Goal: Check status: Check status

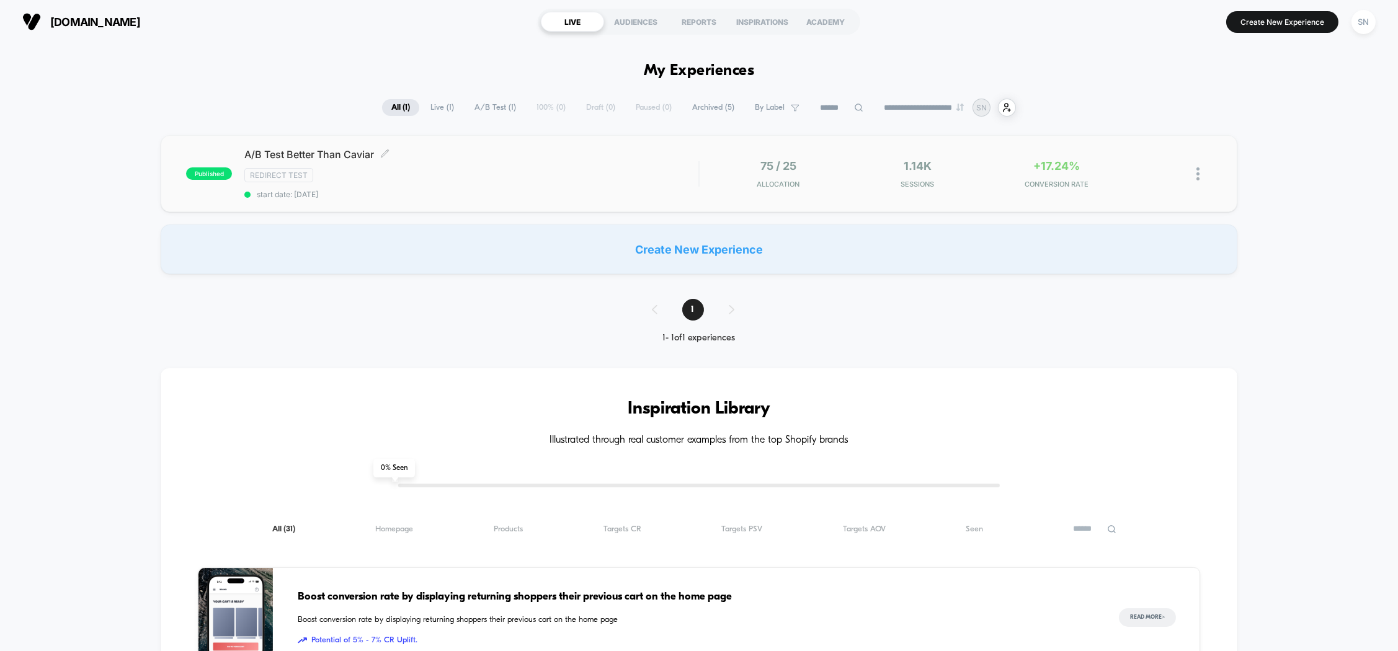
click at [561, 158] on span "A/B Test Better Than Caviar Click to edit experience details" at bounding box center [471, 154] width 454 height 12
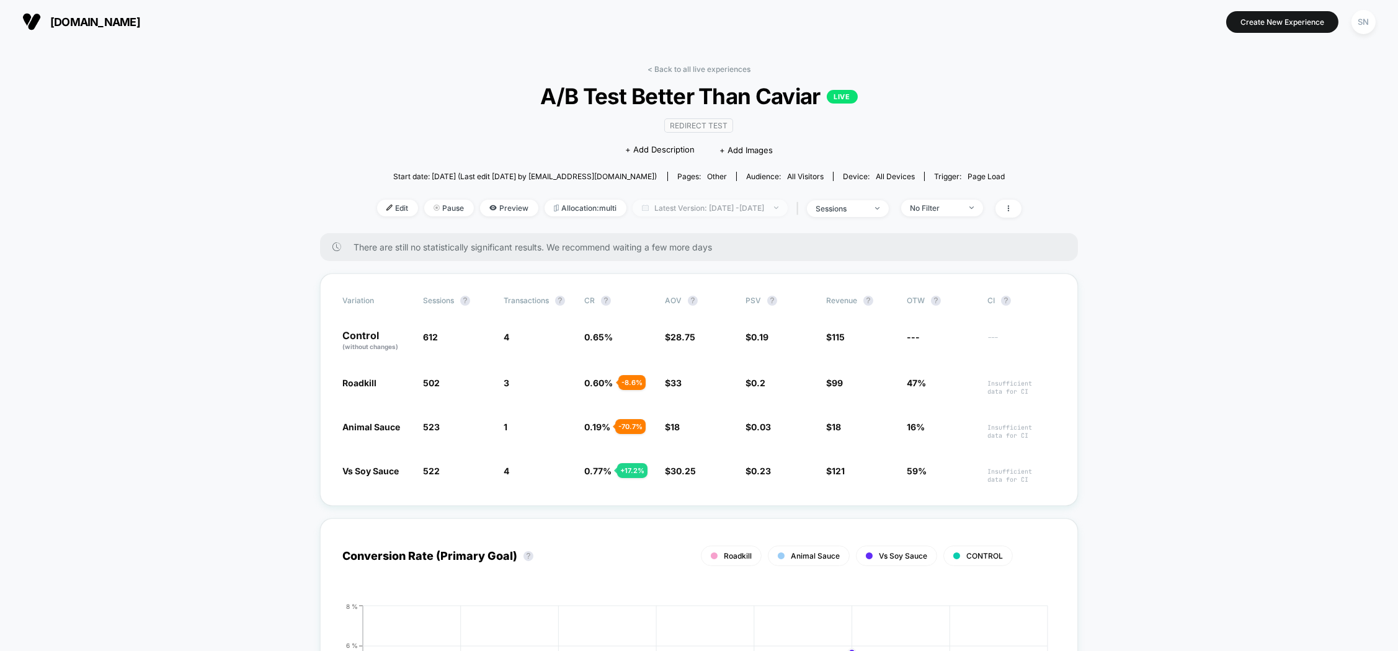
click at [788, 214] on span "Latest Version: [DATE] - [DATE]" at bounding box center [710, 208] width 155 height 17
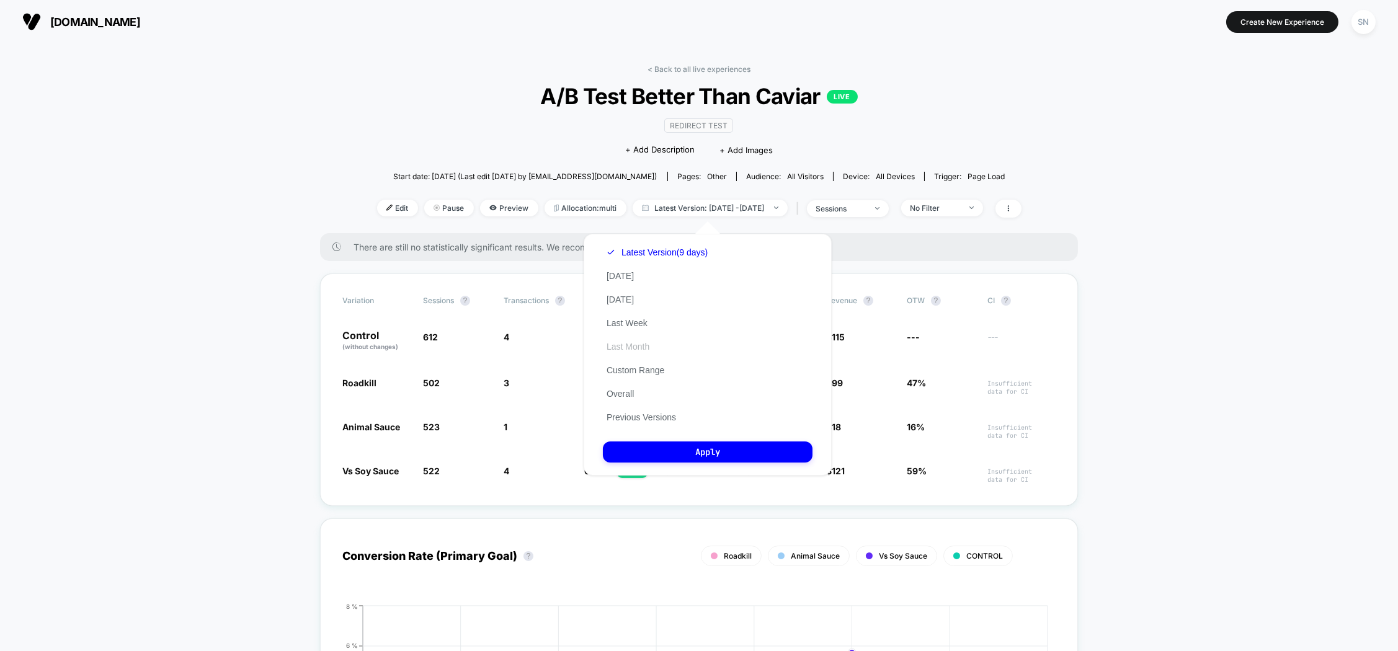
click at [642, 352] on button "Last Month" at bounding box center [628, 346] width 50 height 11
click at [710, 463] on button "Apply" at bounding box center [708, 452] width 210 height 21
